Goal: Task Accomplishment & Management: Manage account settings

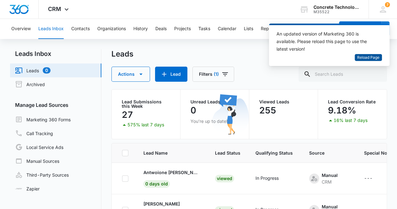
click at [368, 58] on span "Reload Page" at bounding box center [368, 58] width 22 height 6
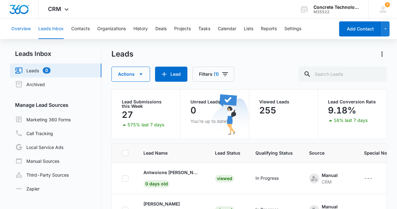
click at [21, 28] on button "Overview" at bounding box center [20, 29] width 19 height 20
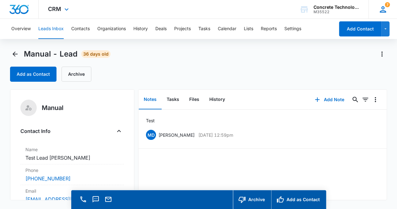
click at [384, 11] on icon at bounding box center [382, 9] width 9 height 9
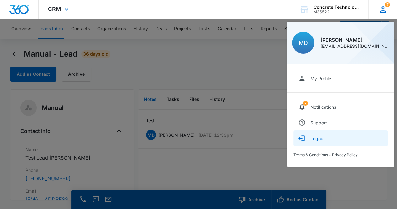
click at [321, 141] on button "Logout" at bounding box center [341, 138] width 94 height 16
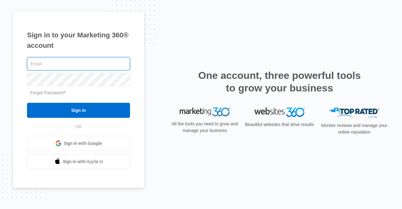
click at [54, 66] on input "text" at bounding box center [78, 63] width 103 height 13
type input "mdelduca@flycti.com"
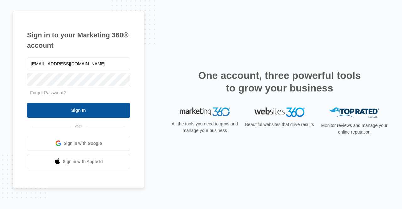
click at [57, 111] on input "Sign In" at bounding box center [78, 110] width 103 height 15
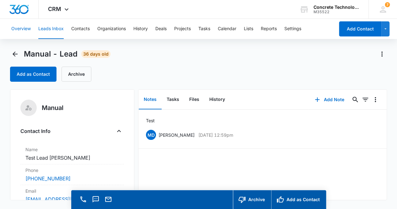
click at [18, 24] on button "Overview" at bounding box center [20, 29] width 19 height 20
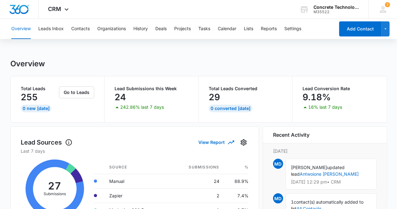
click at [359, 118] on div "Lead Conversion Rate 9.18% 16% last 7 days" at bounding box center [340, 99] width 94 height 46
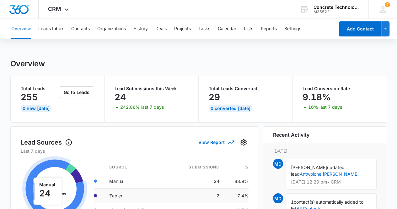
click at [104, 195] on td "Zapier" at bounding box center [138, 195] width 69 height 14
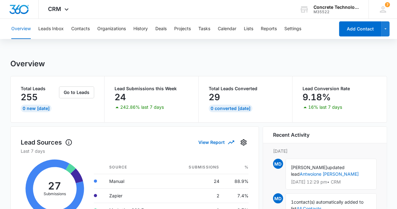
click at [129, 137] on div "Lead Sources View Report" at bounding box center [135, 142] width 228 height 11
click at [55, 59] on div "Overview" at bounding box center [198, 63] width 377 height 9
click at [186, 197] on td "2" at bounding box center [198, 195] width 51 height 14
click at [172, 198] on td "Zapier" at bounding box center [138, 195] width 69 height 14
